Goal: Check status: Check status

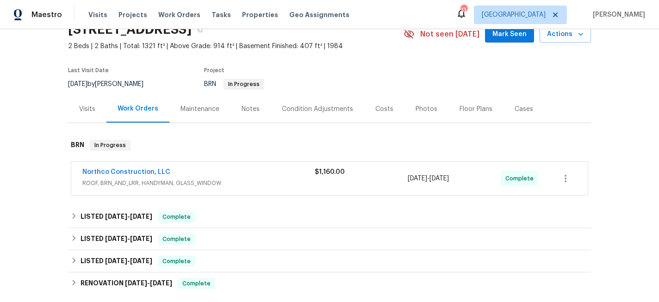
scroll to position [52, 0]
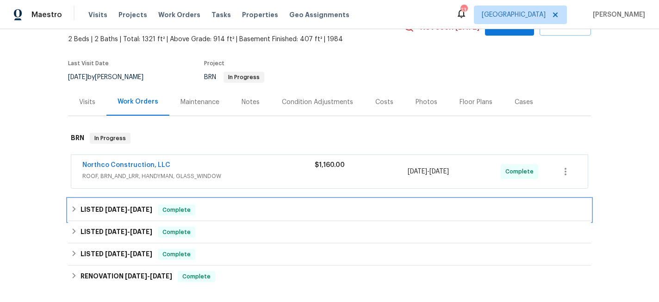
click at [72, 207] on icon at bounding box center [74, 209] width 6 height 6
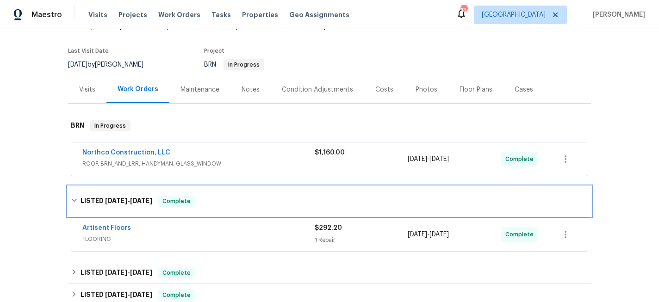
scroll to position [66, 0]
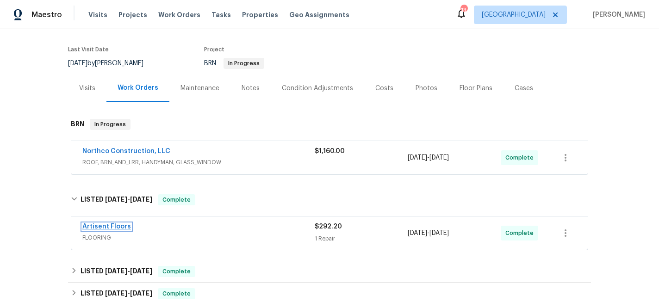
click at [106, 228] on link "Artisent Floors" at bounding box center [106, 227] width 49 height 6
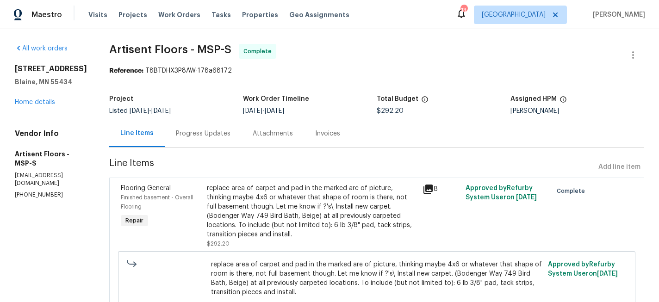
scroll to position [30, 0]
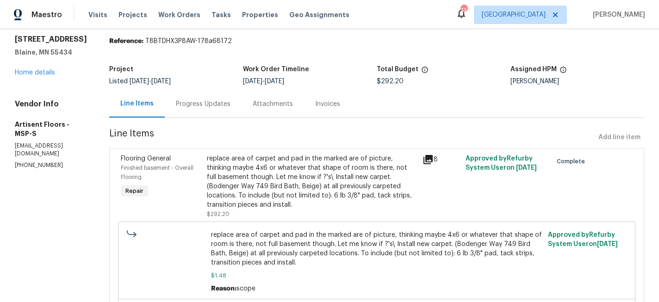
click at [206, 105] on div "Progress Updates" at bounding box center [203, 104] width 55 height 9
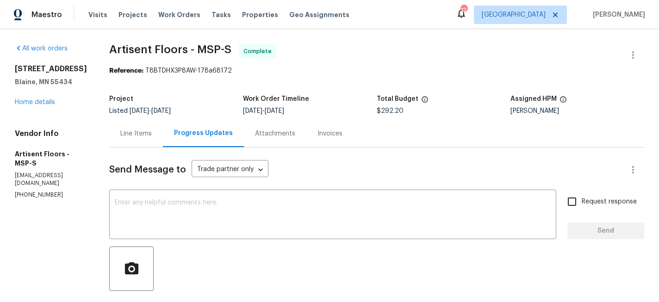
click at [134, 133] on div "Line Items" at bounding box center [135, 133] width 31 height 9
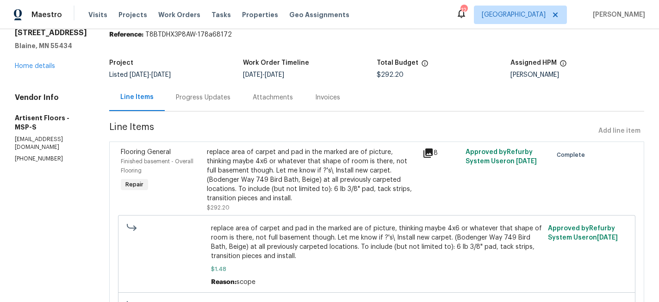
scroll to position [39, 0]
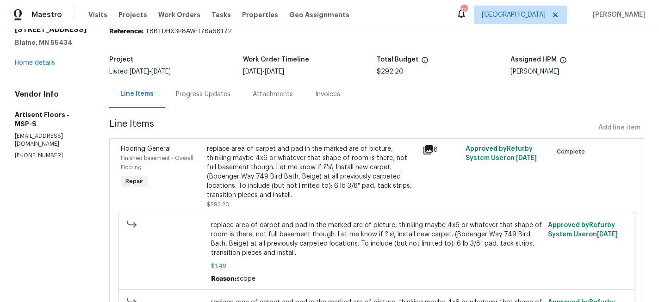
click at [288, 173] on div "replace area of carpet and pad in the marked are of picture, thinking maybe 4x6…" at bounding box center [312, 172] width 210 height 56
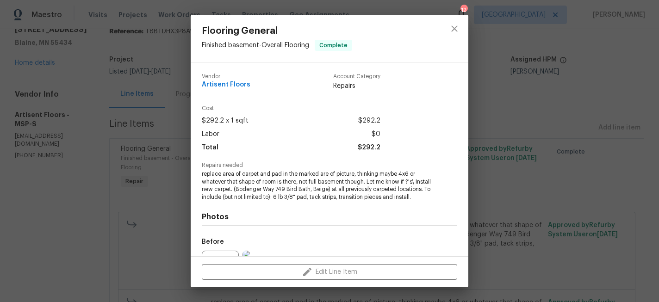
scroll to position [109, 0]
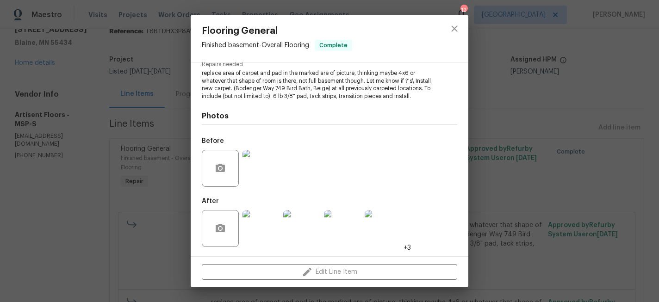
click at [275, 233] on img at bounding box center [261, 228] width 37 height 37
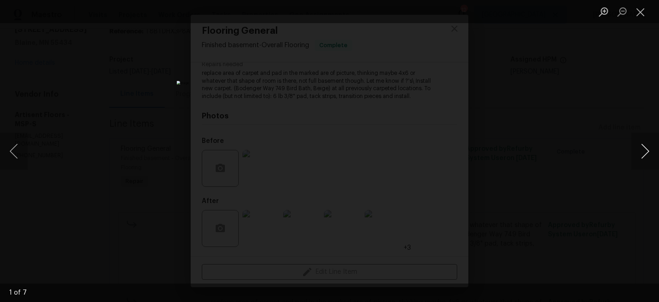
click at [643, 153] on button "Next image" at bounding box center [645, 151] width 28 height 37
